Goal: Check status: Check status

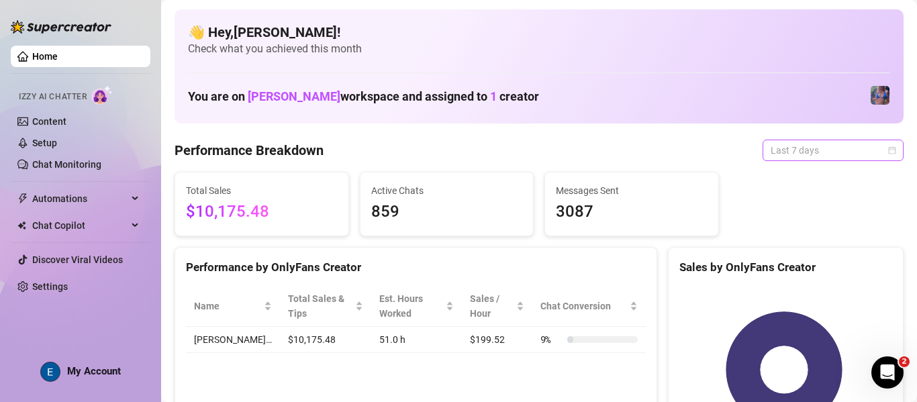
click at [843, 155] on span "Last 7 days" at bounding box center [832, 150] width 125 height 20
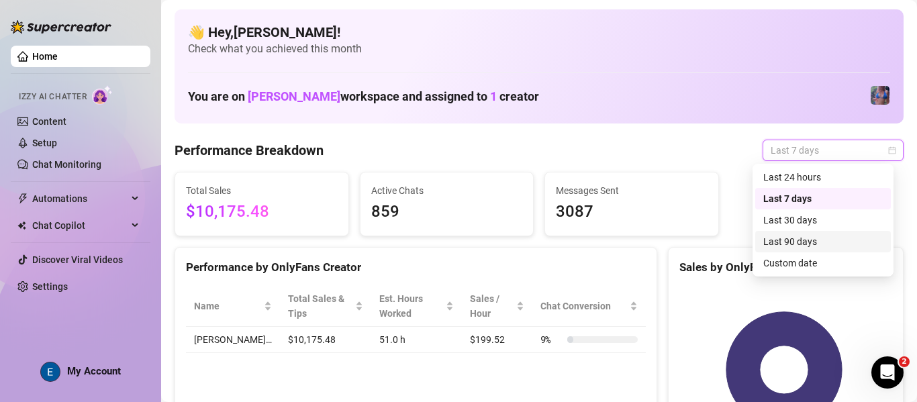
click at [835, 234] on div "Last 90 days" at bounding box center [822, 241] width 119 height 15
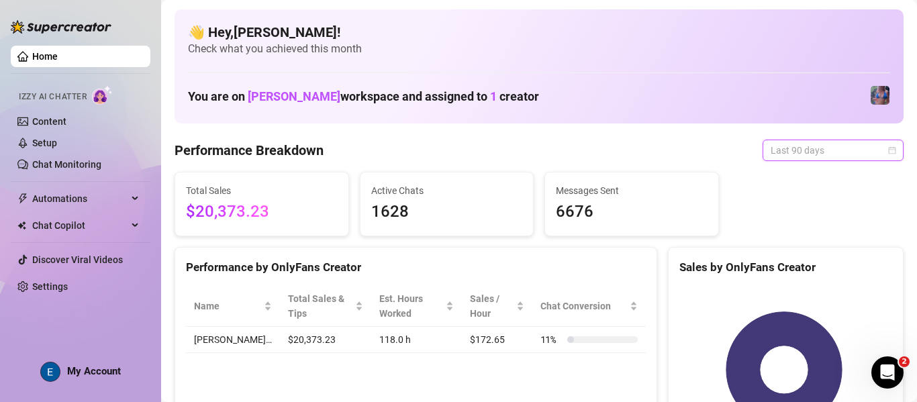
click at [844, 154] on span "Last 90 days" at bounding box center [832, 150] width 125 height 20
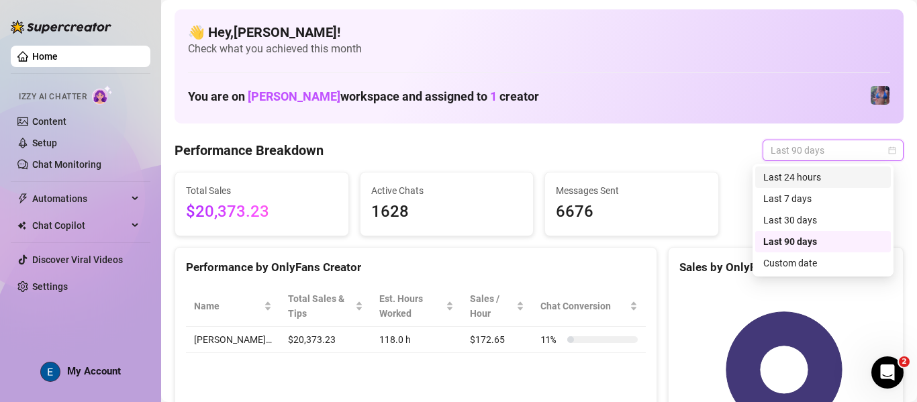
click at [847, 183] on div "Last 24 hours" at bounding box center [822, 177] width 119 height 15
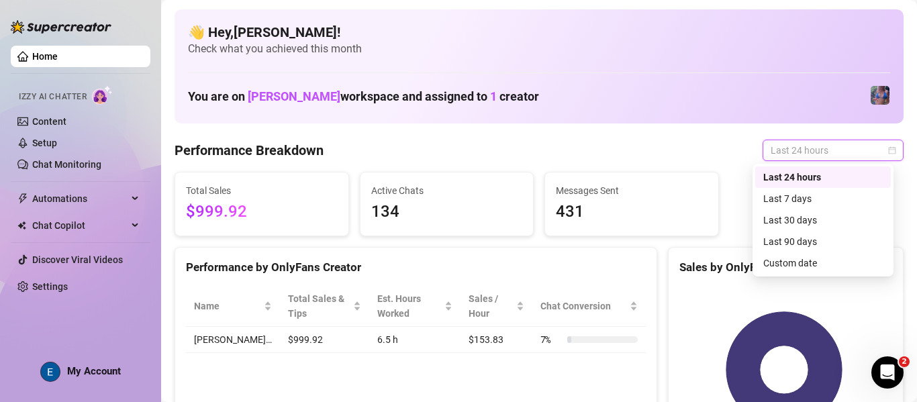
click at [815, 152] on span "Last 24 hours" at bounding box center [832, 150] width 125 height 20
click at [792, 244] on div "Last 90 days" at bounding box center [822, 241] width 119 height 15
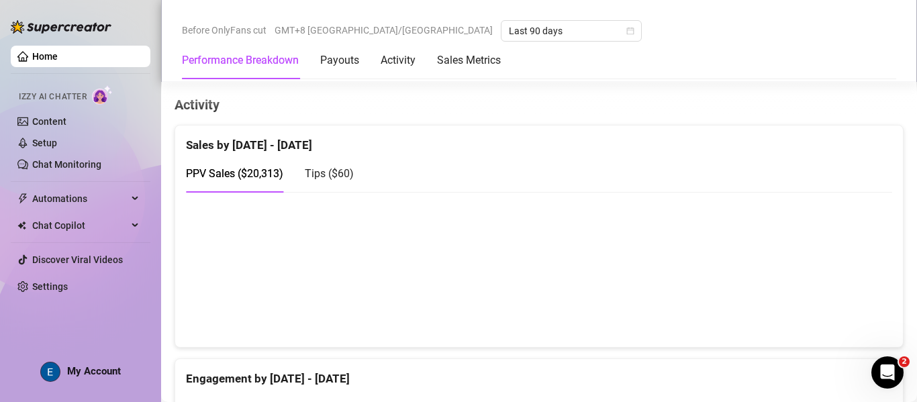
scroll to position [646, 0]
click at [413, 178] on div "PPV Sales ( $20,313 ) Tips ( $60 )" at bounding box center [539, 173] width 706 height 38
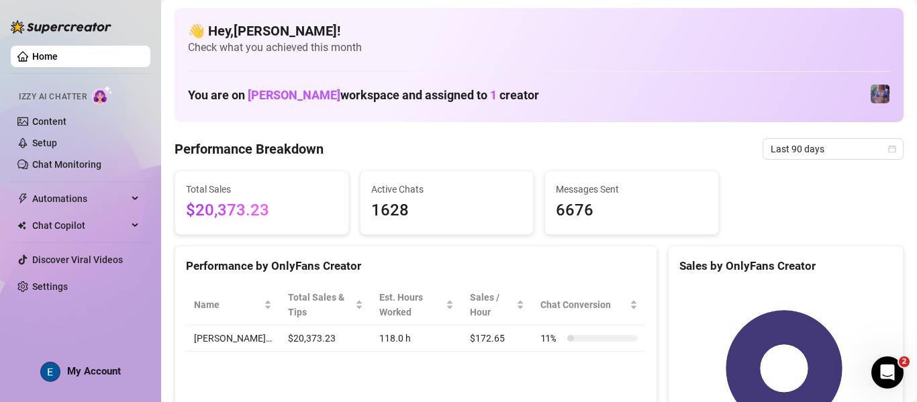
scroll to position [0, 0]
